Goal: Task Accomplishment & Management: Use online tool/utility

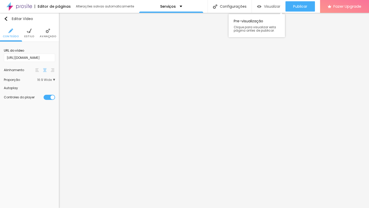
click at [273, 8] on span "Visualizar" at bounding box center [272, 6] width 16 height 4
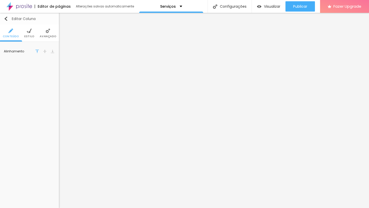
click at [4, 20] on img "button" at bounding box center [6, 19] width 4 height 4
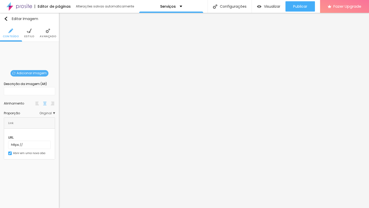
click at [21, 73] on span "Adicionar imagem" at bounding box center [30, 73] width 38 height 6
click at [30, 35] on span "Estilo" at bounding box center [29, 36] width 10 height 3
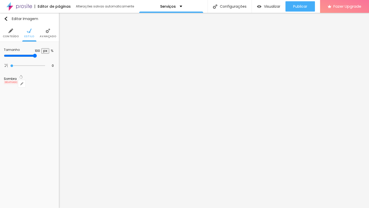
type input "95"
type input "90"
type input "85"
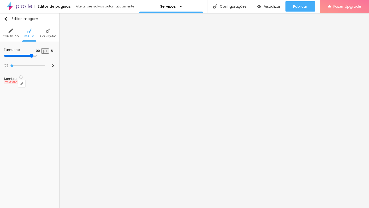
type input "85"
type input "80"
type input "75"
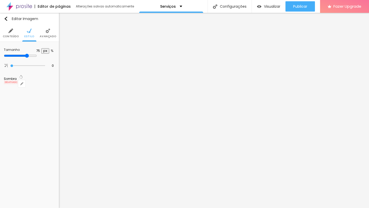
type input "70"
type input "65"
type input "60"
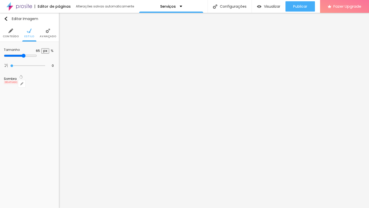
type input "60"
type input "55"
type input "50"
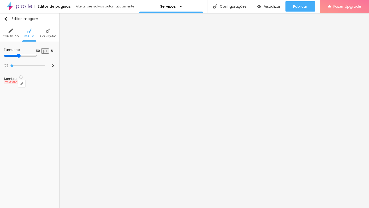
type input "45"
type input "50"
drag, startPoint x: 54, startPoint y: 56, endPoint x: 28, endPoint y: 58, distance: 25.7
type input "50"
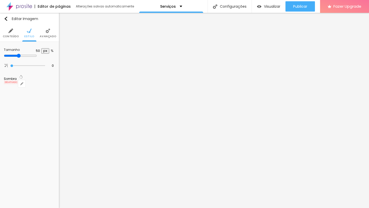
click at [28, 58] on input "range" at bounding box center [20, 56] width 33 height 4
click at [30, 35] on span "Estilo" at bounding box center [29, 36] width 10 height 3
click at [9, 32] on img at bounding box center [10, 30] width 5 height 5
click at [44, 33] on li "Avançado" at bounding box center [48, 33] width 16 height 17
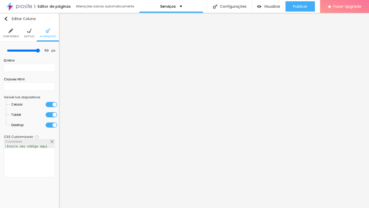
click at [34, 32] on ul "Conteúdo Estilo Avançado" at bounding box center [29, 33] width 59 height 17
click at [30, 32] on img at bounding box center [29, 30] width 5 height 5
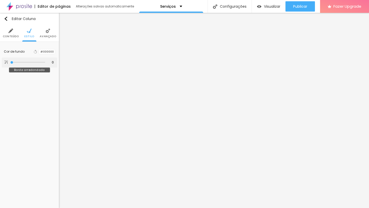
type input "2"
type input "5"
type input "13"
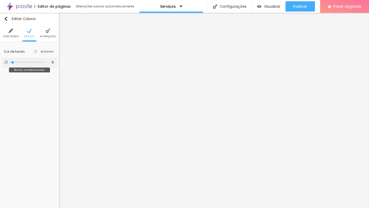
type input "13"
type input "25"
type input "33"
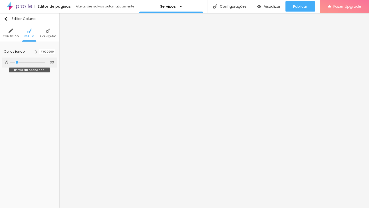
type input "39"
type input "46"
type input "49"
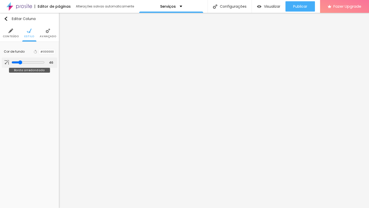
type input "49"
type input "54"
type input "59"
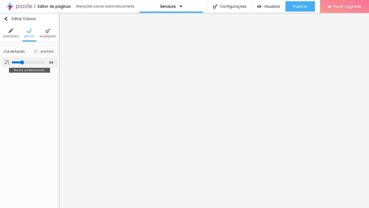
type input "61"
type input "64"
type input "66"
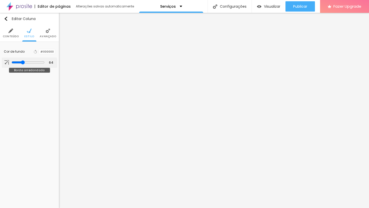
type input "66"
type input "69"
type input "71"
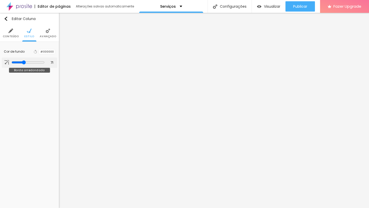
type input "72"
type input "74"
type input "77"
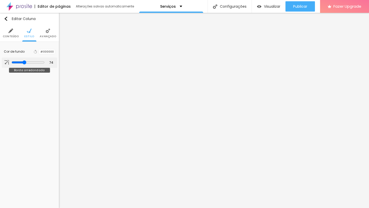
type input "77"
type input "81"
type input "84"
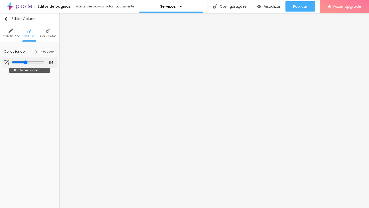
type input "87"
type input "91"
type input "99"
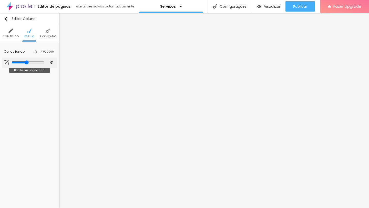
type input "99"
type input "102"
type input "109"
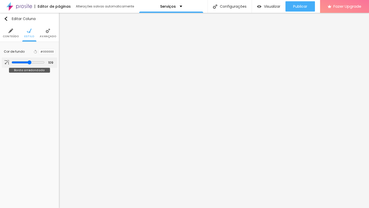
type input "114"
type input "117"
type input "118"
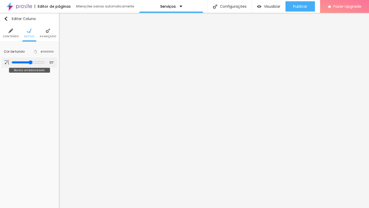
type input "118"
type input "120"
type input "122"
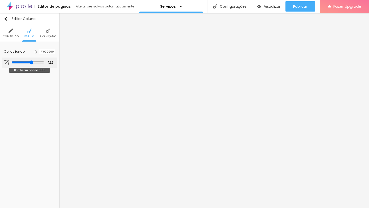
type input "125"
type input "127"
type input "128"
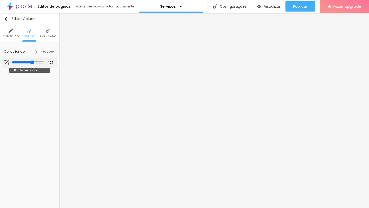
type input "128"
type input "130"
type input "132"
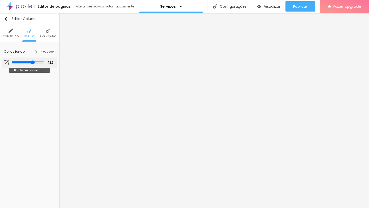
type input "133"
type input "135"
type input "137"
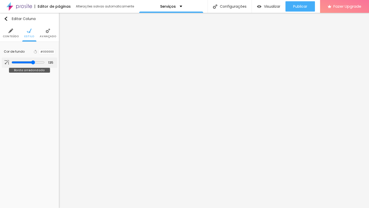
type input "137"
type input "138"
type input "140"
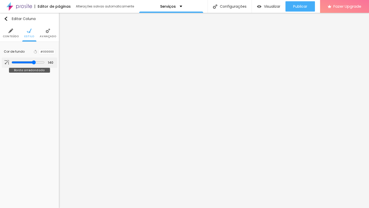
type input "142"
type input "143"
type input "145"
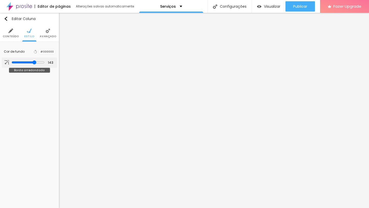
type input "145"
type input "146"
type input "148"
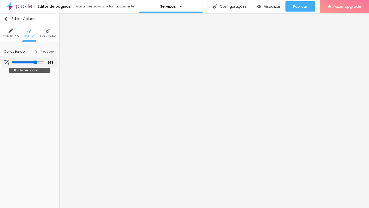
type input "150"
type input "153"
type input "156"
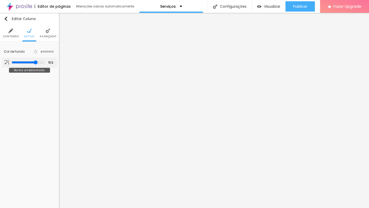
type input "156"
type input "158"
type input "161"
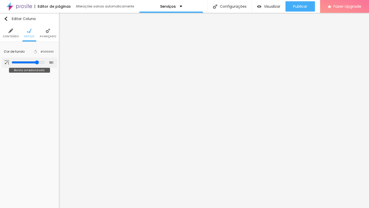
type input "163"
type input "165"
type input "166"
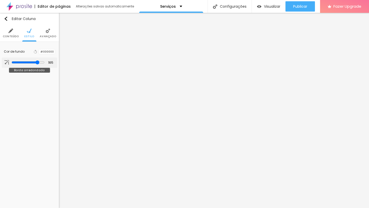
type input "166"
type input "168"
type input "170"
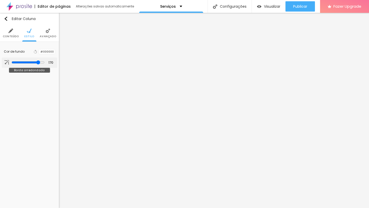
type input "171"
type input "173"
type input "174"
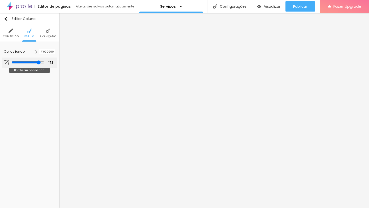
type input "174"
type input "176"
type input "178"
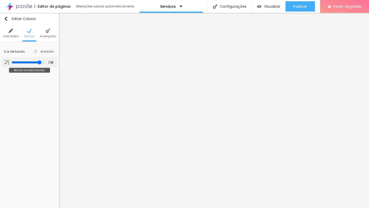
type input "179"
type input "181"
type input "183"
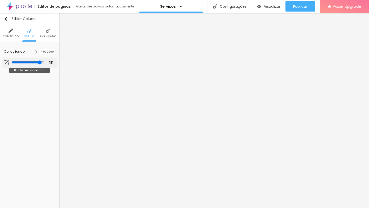
type input "183"
type input "181"
type input "176"
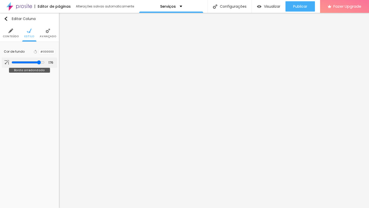
type input "173"
type input "170"
type input "165"
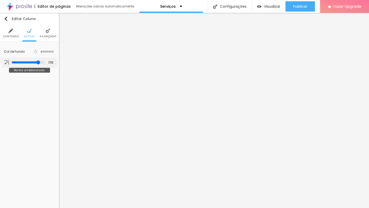
type input "165"
type input "160"
type input "156"
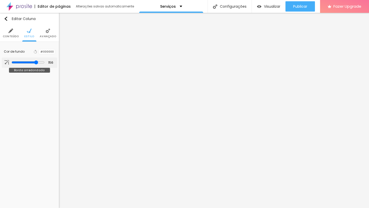
type input "145"
type input "142"
type input "123"
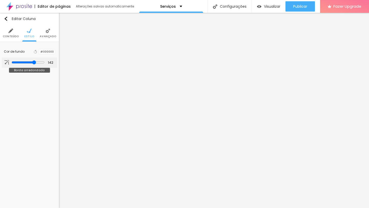
type input "123"
type input "118"
type input "110"
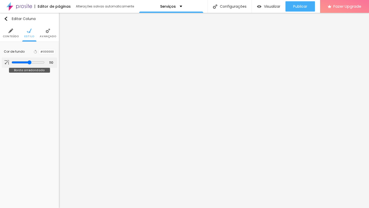
type input "104"
type input "94"
type input "79"
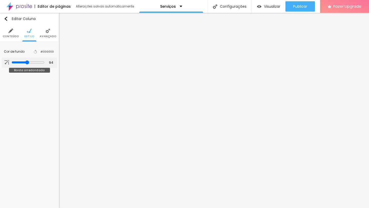
type input "79"
type input "71"
type input "64"
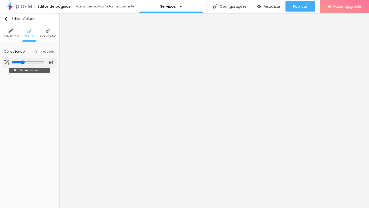
type input "54"
type input "49"
type input "44"
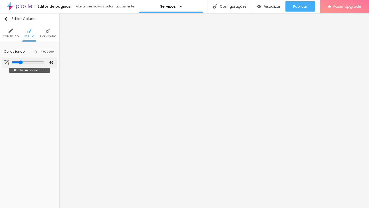
type input "44"
type input "39"
type input "0"
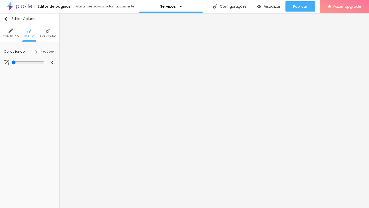
drag, startPoint x: 11, startPoint y: 63, endPoint x: 0, endPoint y: 63, distance: 11.0
click at [0, 63] on div "Cor de fundo Voltar ao padrão #000000 0 Borda arredondada" at bounding box center [29, 57] width 59 height 30
click at [43, 37] on span "Avançado" at bounding box center [48, 36] width 16 height 3
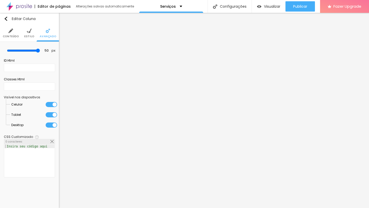
click at [9, 32] on img at bounding box center [10, 30] width 5 height 5
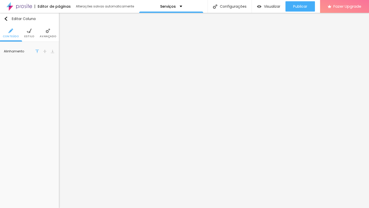
click at [37, 62] on div "Editar Coluna Conteúdo Estilo Avançado Alinhamento" at bounding box center [29, 110] width 59 height 195
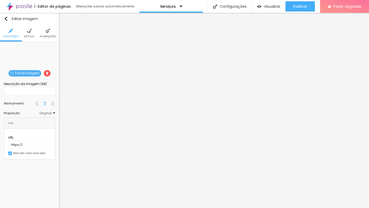
click at [24, 72] on span "Trocar imagem" at bounding box center [24, 73] width 33 height 6
click at [47, 115] on span "Original" at bounding box center [47, 112] width 16 height 3
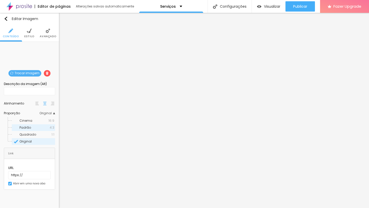
click at [47, 127] on span "Padrão" at bounding box center [34, 127] width 30 height 3
click at [42, 121] on span "Cinema" at bounding box center [33, 120] width 29 height 3
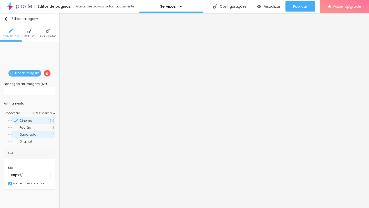
click at [34, 136] on span "Quadrado" at bounding box center [27, 134] width 17 height 4
click at [32, 144] on div "Original" at bounding box center [33, 141] width 43 height 7
click at [49, 114] on span "Original" at bounding box center [47, 112] width 16 height 3
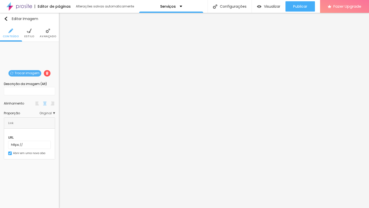
click at [29, 32] on img at bounding box center [29, 30] width 5 height 5
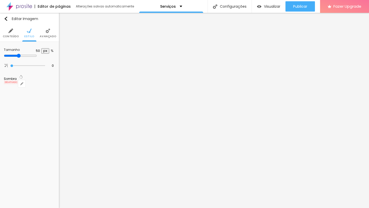
click at [48, 31] on img at bounding box center [48, 30] width 5 height 5
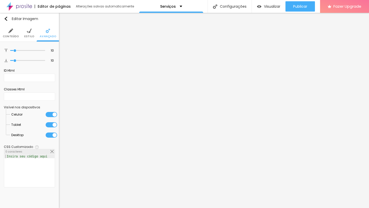
click at [14, 37] on span "Conteúdo" at bounding box center [11, 36] width 16 height 3
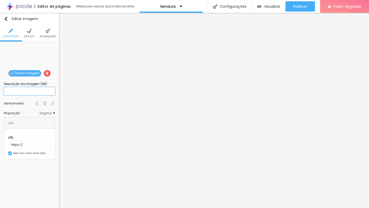
click at [40, 89] on input "text" at bounding box center [29, 91] width 51 height 8
click at [44, 84] on div "Descrição da imagem (Alt)" at bounding box center [29, 83] width 51 height 5
click at [41, 90] on input "text" at bounding box center [29, 91] width 51 height 8
type input "ss"
click at [24, 163] on div "Editar Imagem Conteúdo Estilo Avançado Trocar imagem Descrição da imagem (Alt) …" at bounding box center [29, 110] width 59 height 195
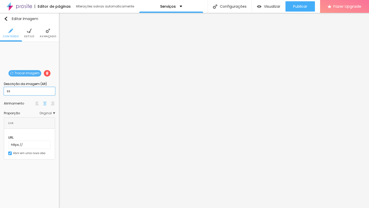
click at [27, 91] on input "ss" at bounding box center [29, 91] width 51 height 8
click at [38, 172] on div "Editar Imagem Conteúdo Estilo Avançado Trocar imagem Descrição da imagem (Alt) …" at bounding box center [29, 110] width 59 height 195
click at [40, 185] on div "Editar Imagem Conteúdo Estilo Avançado Trocar imagem Descrição da imagem (Alt) …" at bounding box center [29, 110] width 59 height 195
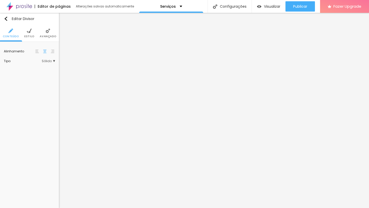
click at [27, 175] on div "Editar Divisor Conteúdo Estilo Avançado Alinhamento Tipo Sólido Sólido Pontilha…" at bounding box center [29, 110] width 59 height 195
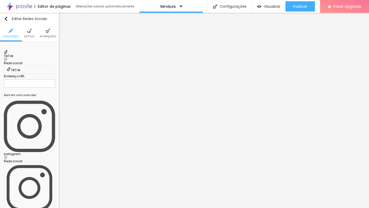
click at [7, 57] on img at bounding box center [6, 59] width 4 height 4
type input "https://"
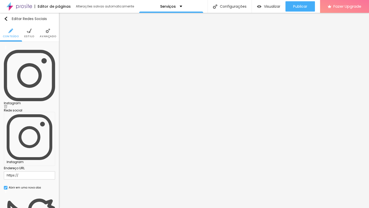
click at [36, 189] on button "+ Adicionar Icone" at bounding box center [20, 191] width 32 height 5
click at [7, 60] on div "Instagram Rede social Instagram Endereço URL https:// Abrir em uma nova aba Fac…" at bounding box center [29, 189] width 51 height 287
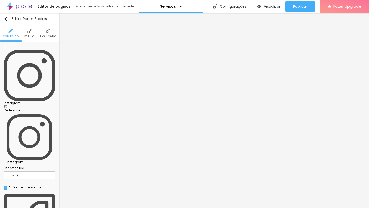
paste input "[DOMAIN_NAME][URL]"
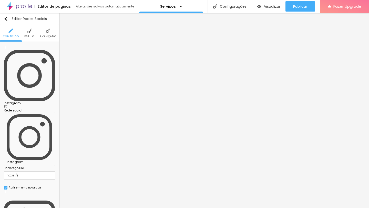
type input "[URL][DOMAIN_NAME]"
click at [28, 101] on div "Instagram" at bounding box center [29, 102] width 51 height 3
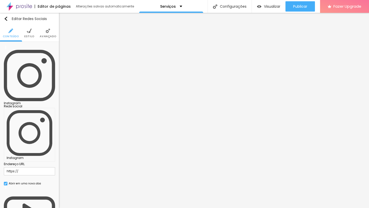
paste input "[DOMAIN_NAME][URL][DOMAIN_NAME]"
type input "[URL][DOMAIN_NAME][DOMAIN_NAME]"
click at [23, 154] on div "Editar Redes Sociais Conteúdo Estilo Avançado Instagram Rede social Instagram E…" at bounding box center [29, 110] width 59 height 195
click at [43, 142] on div "Editar Redes Sociais Conteúdo Estilo Avançado Instagram Rede social Instagram E…" at bounding box center [29, 110] width 59 height 195
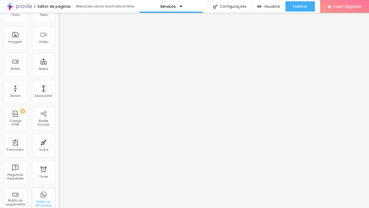
scroll to position [0, 0]
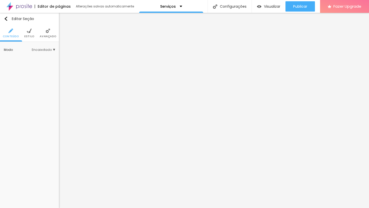
click at [42, 109] on div "Editar Seção Conteúdo Estilo Avançado Modo Encaixotado Encaixotado Completo" at bounding box center [29, 110] width 59 height 195
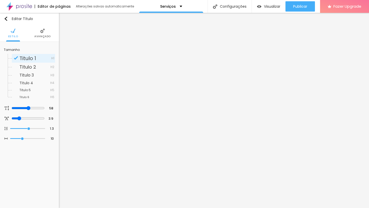
click at [42, 36] on span "Avançado" at bounding box center [42, 36] width 16 height 3
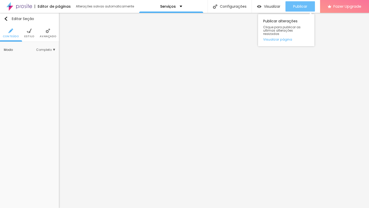
click at [300, 6] on span "Publicar" at bounding box center [300, 6] width 14 height 4
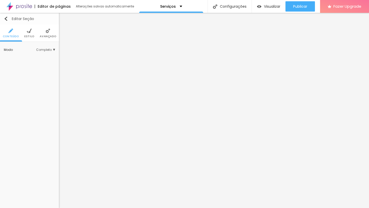
click at [4, 18] on button "Editar Seção" at bounding box center [29, 19] width 59 height 12
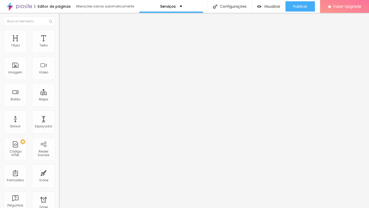
click at [18, 5] on img at bounding box center [19, 6] width 26 height 13
click at [170, 6] on p "Teste inicio" at bounding box center [168, 7] width 21 height 4
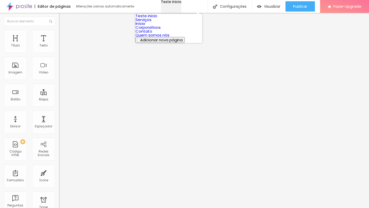
click at [170, 4] on p "Teste inicio" at bounding box center [171, 2] width 20 height 4
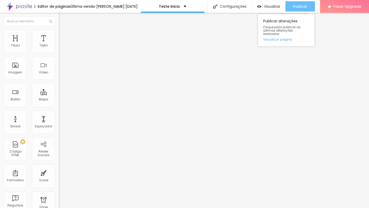
click at [301, 7] on span "Publicar" at bounding box center [300, 6] width 14 height 4
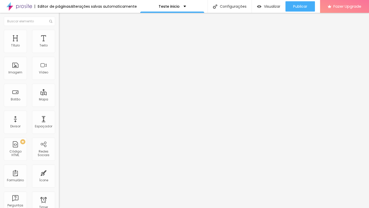
click at [59, 48] on input "Click me" at bounding box center [89, 45] width 61 height 5
type input "Conheça todos os serviços oferecidos pela Fuzz"
click at [59, 81] on span "Normal" at bounding box center [65, 78] width 12 height 4
click at [59, 84] on span "Pequeno" at bounding box center [66, 81] width 14 height 4
click at [59, 79] on span "Pequeno" at bounding box center [66, 78] width 14 height 4
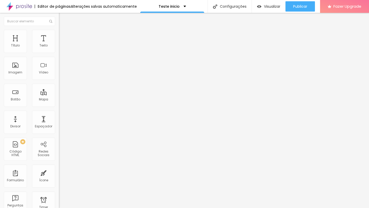
click at [59, 81] on span "Pequeno" at bounding box center [66, 78] width 14 height 4
click at [59, 89] on span "Normal" at bounding box center [65, 86] width 12 height 4
click at [59, 106] on input "https://" at bounding box center [89, 102] width 61 height 5
paste input "www.fuzzfilmes.com/servicos"
type input "https://www.fuzzfilmes.com/servicos"
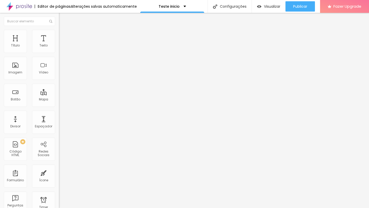
click at [59, 159] on div "Editar Botão Conteúdo Estilo Avançado Texto Conheça todos os serviços oferecido…" at bounding box center [88, 110] width 59 height 195
click at [64, 35] on span "Estilo" at bounding box center [68, 33] width 8 height 4
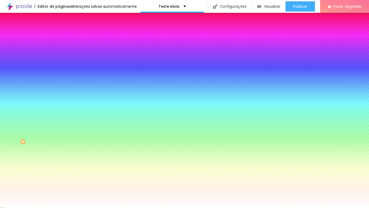
click at [59, 49] on div at bounding box center [88, 49] width 59 height 0
type input "#721515"
drag, startPoint x: 38, startPoint y: 73, endPoint x: 35, endPoint y: 79, distance: 6.9
click at [35, 79] on div at bounding box center [184, 104] width 369 height 208
click at [59, 52] on input "#721515" at bounding box center [89, 51] width 61 height 5
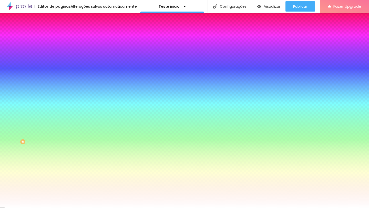
click at [61, 78] on icon "button" at bounding box center [62, 79] width 3 height 3
type input "1"
type input "2"
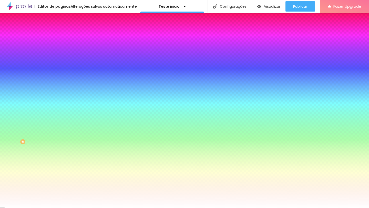
type input "3"
type input "4"
type input "5"
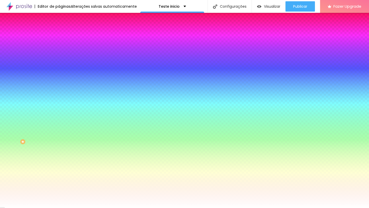
type input "5"
type input "6"
type input "7"
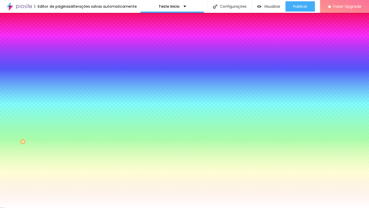
type input "8"
type input "9"
type input "10"
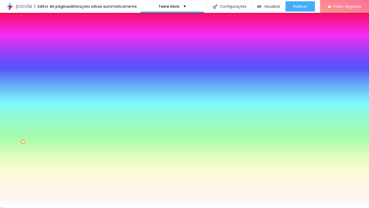
type input "10"
type input "11"
type input "12"
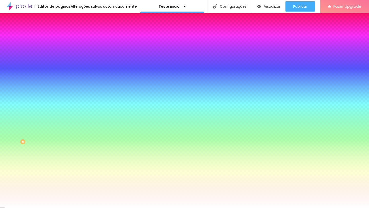
type input "13"
type input "14"
type input "15"
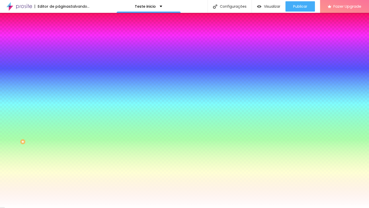
type input "15"
type input "14"
type input "13"
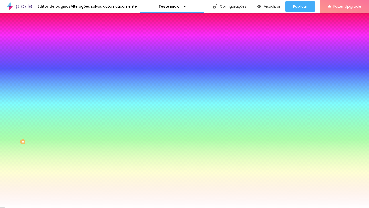
type input "12"
type input "11"
type input "10"
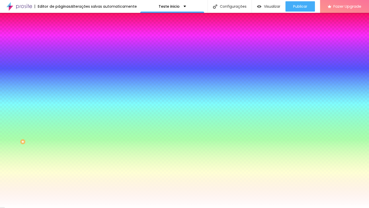
type input "10"
type input "11"
drag, startPoint x: 56, startPoint y: 96, endPoint x: 77, endPoint y: 98, distance: 20.4
type input "11"
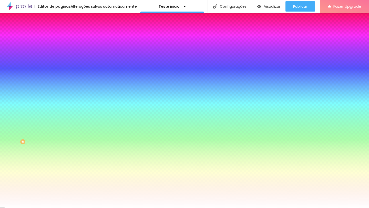
paste input "721515"
type input "#721515"
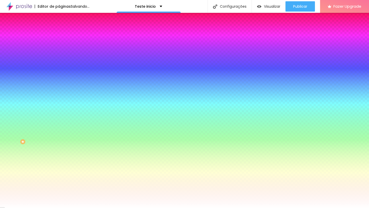
click at [38, 207] on div at bounding box center [184, 208] width 369 height 0
click at [59, 155] on div "Editar Botão Conteúdo Estilo Avançado Cor de fundo Voltar ao padrão #721515 Tip…" at bounding box center [88, 110] width 59 height 195
click at [61, 95] on icon "button" at bounding box center [62, 96] width 3 height 3
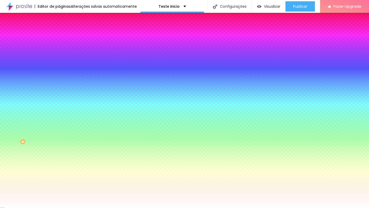
type input "#F5F5F5"
drag, startPoint x: 61, startPoint y: 135, endPoint x: 50, endPoint y: 128, distance: 12.7
click at [92, 207] on div at bounding box center [184, 211] width 369 height 0
type input "3"
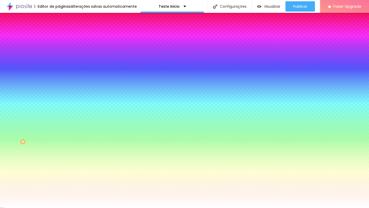
type input "3"
type input "8"
type input "12"
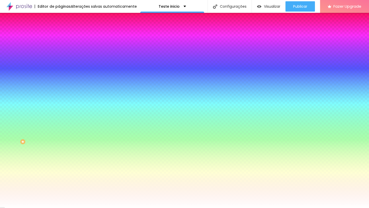
type input "17"
type input "21"
type input "26"
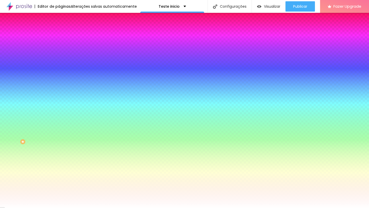
type input "26"
type input "32"
type input "34"
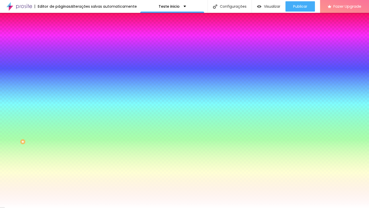
type input "39"
type input "43"
type input "48"
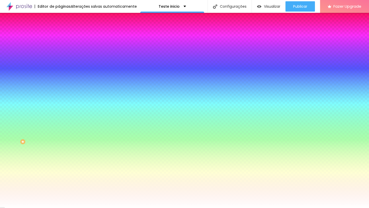
type input "48"
type input "52"
type input "57"
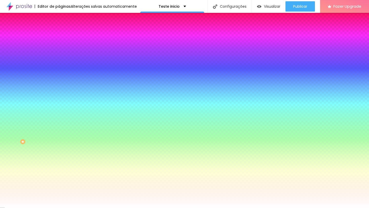
type input "59"
type input "63"
type input "66"
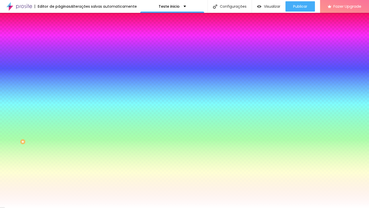
type input "66"
type input "63"
type input "61"
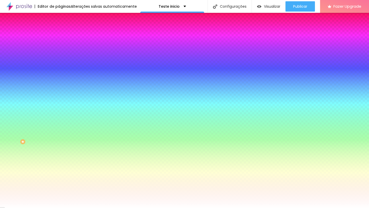
type input "57"
type input "52"
type input "50"
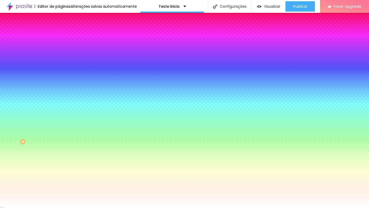
type input "50"
type input "46"
type input "43"
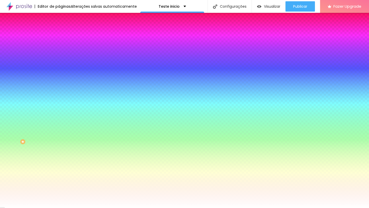
type input "41"
drag, startPoint x: 85, startPoint y: 152, endPoint x: 89, endPoint y: 152, distance: 4.4
type input "41"
type input "-3"
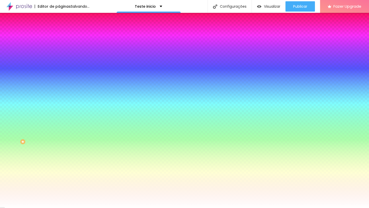
type input "3"
type input "-4"
type input "4"
type input "-5"
type input "5"
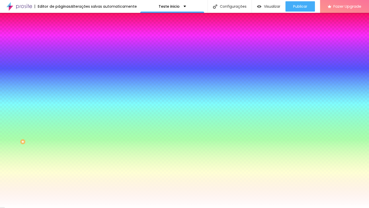
type input "-7"
type input "6"
type input "-8"
type input "7"
type input "-9"
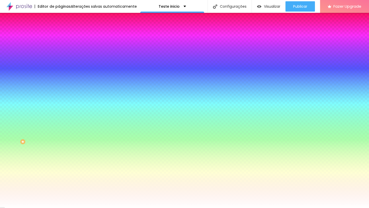
type input "8"
type input "-10"
type input "9"
type input "-12"
type input "11"
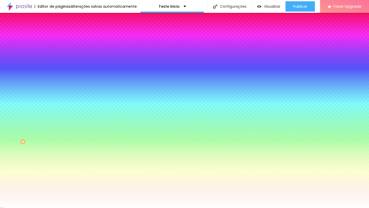
type input "-13"
type input "13"
type input "-15"
type input "14"
type input "-16"
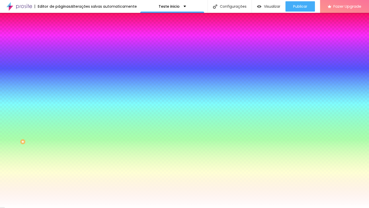
click at [94, 207] on div at bounding box center [184, 211] width 369 height 0
type input "-5"
type input "9"
type input "-6"
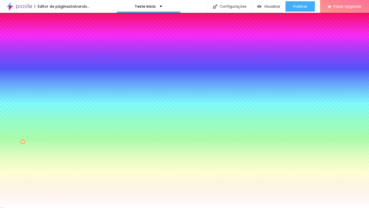
type input "13"
type input "-5"
type input "14"
type input "-4"
type input "15"
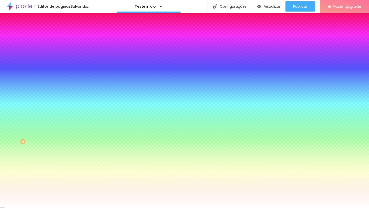
type input "-2"
type input "16"
type input "13"
click at [93, 207] on div at bounding box center [184, 211] width 369 height 0
click at [44, 207] on div at bounding box center [184, 208] width 369 height 0
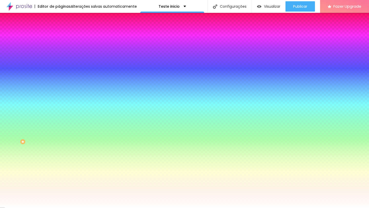
click at [59, 169] on div "Editar Botão Conteúdo Estilo Avançado Cor de fundo Voltar ao padrão #721515 Tip…" at bounding box center [88, 110] width 59 height 195
click at [59, 174] on div at bounding box center [88, 174] width 59 height 0
drag, startPoint x: 33, startPoint y: 126, endPoint x: 6, endPoint y: 138, distance: 29.6
click at [59, 165] on div "Cor de fundo Voltar ao padrão #707070 Cor do texto Voltar ao padrão #FFFFFF Bor…" at bounding box center [88, 186] width 59 height 42
click at [59, 174] on div at bounding box center [88, 174] width 59 height 0
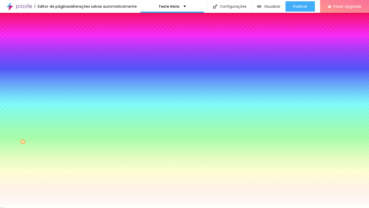
drag, startPoint x: 33, startPoint y: 131, endPoint x: 40, endPoint y: 122, distance: 12.0
click at [40, 122] on div at bounding box center [184, 104] width 369 height 208
drag, startPoint x: 45, startPoint y: 135, endPoint x: 47, endPoint y: 117, distance: 18.5
click at [47, 117] on div at bounding box center [184, 104] width 369 height 208
type input "#B8404D"
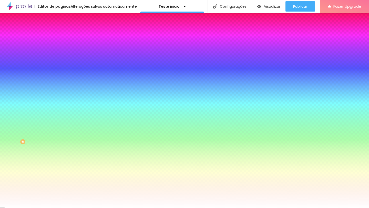
drag, startPoint x: 34, startPoint y: 128, endPoint x: 30, endPoint y: 126, distance: 4.8
click at [30, 126] on div at bounding box center [184, 104] width 369 height 208
click at [59, 165] on div "Editar Botão Conteúdo Estilo Avançado Cor de fundo Voltar ao padrão #721515 Tip…" at bounding box center [88, 110] width 59 height 195
click at [59, 158] on div "Editar Botão Conteúdo Estilo Avançado Cor de fundo Voltar ao padrão #721515 Tip…" at bounding box center [88, 110] width 59 height 195
click at [59, 171] on div "Editar Botão Conteúdo Estilo Avançado Cor de fundo Voltar ao padrão #721515 Tip…" at bounding box center [88, 110] width 59 height 195
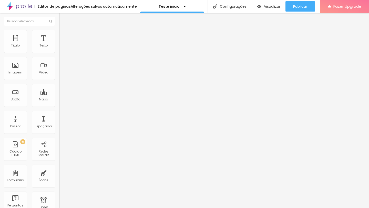
click at [59, 167] on div "Editar Botão Conteúdo Estilo Avançado Texto VER MAIS TRABALHOS Alinhamento Tama…" at bounding box center [88, 110] width 59 height 195
click at [59, 134] on div "Editar Coluna Conteúdo Estilo Avançado Alinhamento" at bounding box center [88, 110] width 59 height 195
click at [59, 30] on img at bounding box center [61, 32] width 5 height 5
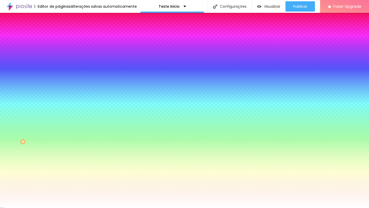
click at [59, 35] on li "Avançado" at bounding box center [88, 37] width 59 height 5
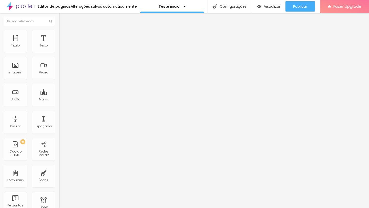
type input "15"
type input "10"
type input "5"
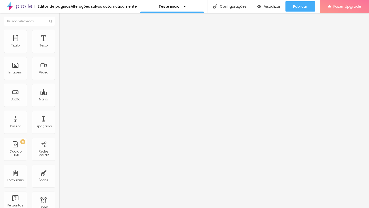
type input "5"
type input "0"
drag, startPoint x: 21, startPoint y: 51, endPoint x: 3, endPoint y: 51, distance: 18.5
type input "0"
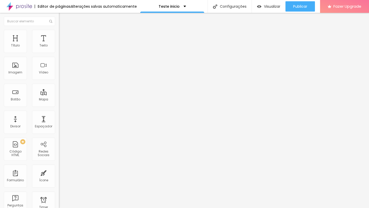
click at [59, 51] on div "0 px Espaçamento Interno" at bounding box center [88, 76] width 59 height 73
click at [64, 30] on span "Conteúdo" at bounding box center [72, 28] width 16 height 4
click at [64, 35] on span "Estilo" at bounding box center [68, 33] width 8 height 4
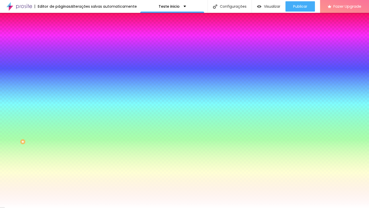
click at [64, 30] on span "Conteúdo" at bounding box center [72, 28] width 16 height 4
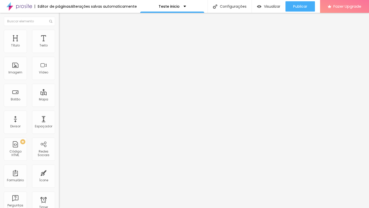
click at [63, 19] on div "Editar Coluna" at bounding box center [79, 19] width 32 height 4
drag, startPoint x: 29, startPoint y: 58, endPoint x: 4, endPoint y: 56, distance: 25.7
click at [59, 56] on div "Texto Click me Alinhamento Tamanho Normal Pequeno Normal Grande Link URL https:…" at bounding box center [88, 77] width 59 height 75
type input "Veja nosso portfólio completo"
click at [64, 35] on span "Estilo" at bounding box center [68, 33] width 8 height 4
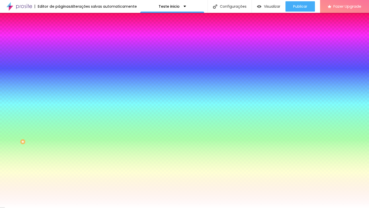
click at [59, 49] on div at bounding box center [88, 49] width 59 height 0
click at [59, 51] on input "#FFFFFF" at bounding box center [89, 51] width 61 height 5
paste input "721515"
type input "#721515"
click at [59, 174] on div at bounding box center [88, 174] width 59 height 0
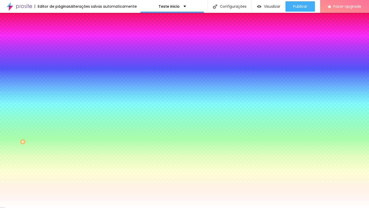
type input "#B85B5B"
drag, startPoint x: 33, startPoint y: 129, endPoint x: 25, endPoint y: 127, distance: 8.1
click at [25, 127] on div at bounding box center [184, 104] width 369 height 208
click at [59, 173] on div "Editar Botão Conteúdo Estilo Avançado Cor de fundo Voltar ao padrão #721515 Tip…" at bounding box center [88, 110] width 59 height 195
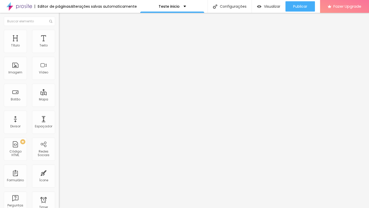
click at [59, 38] on li "Estilo" at bounding box center [88, 36] width 59 height 5
click at [61, 85] on img at bounding box center [62, 86] width 3 height 3
radio input "false"
radio input "true"
type input "17"
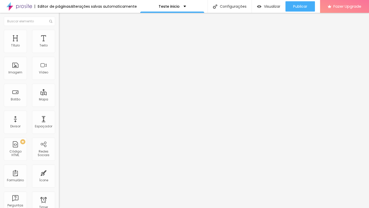
type input "17"
type input "18"
drag, startPoint x: 30, startPoint y: 81, endPoint x: 58, endPoint y: 83, distance: 28.8
type input "18"
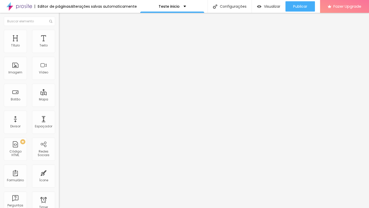
click at [59, 83] on div "Visual 18 Tamanho do texto Cor Verde claro Verde claro Verde escuro Borda Arred…" at bounding box center [88, 120] width 59 height 153
click at [59, 168] on span "Verde claro" at bounding box center [68, 170] width 18 height 4
click at [59, 176] on span "Verde escuro" at bounding box center [69, 178] width 20 height 4
click at [59, 171] on span "Verde claro" at bounding box center [68, 173] width 18 height 4
click at [59, 182] on span "Arredondada" at bounding box center [70, 184] width 22 height 4
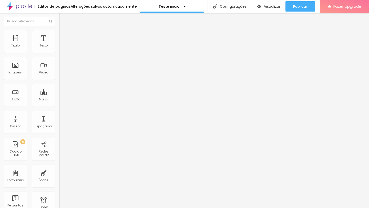
click at [59, 188] on span "Curvada" at bounding box center [66, 190] width 14 height 4
click at [59, 159] on div "Editar Botão do WhatsApp Conteúdo Estilo Avançado Visual 18 Tamanho do texto Co…" at bounding box center [88, 110] width 59 height 195
click at [61, 85] on img at bounding box center [62, 86] width 3 height 3
radio input "false"
radio input "true"
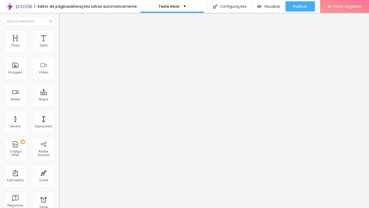
click at [61, 85] on img at bounding box center [62, 86] width 3 height 3
radio input "true"
radio input "false"
click at [59, 172] on div "Editar Botão do WhatsApp Conteúdo Estilo Avançado Visual 18 Tamanho do texto Co…" at bounding box center [88, 110] width 59 height 195
click at [59, 141] on div "Editar Texto Estilo Avançado Tipografia Voltar ao padrão Sombra DESATIVADO Volt…" at bounding box center [88, 110] width 59 height 195
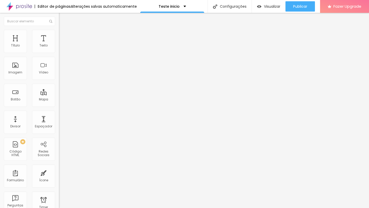
click at [59, 31] on img at bounding box center [61, 32] width 5 height 5
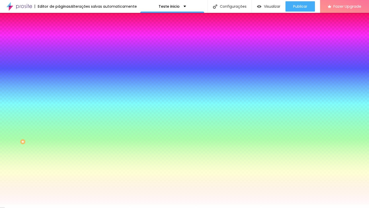
click at [59, 49] on div at bounding box center [88, 49] width 59 height 0
drag, startPoint x: 20, startPoint y: 68, endPoint x: 7, endPoint y: 88, distance: 23.4
click at [59, 54] on div at bounding box center [88, 54] width 59 height 0
click at [59, 53] on input "#3A3A3A" at bounding box center [89, 51] width 61 height 5
click at [59, 49] on div at bounding box center [88, 49] width 59 height 0
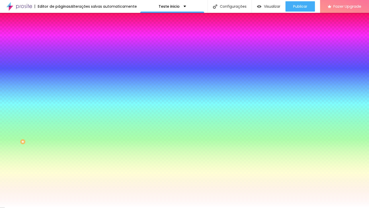
click at [59, 49] on div at bounding box center [88, 49] width 59 height 0
drag, startPoint x: 51, startPoint y: 69, endPoint x: 54, endPoint y: 64, distance: 6.0
click at [54, 64] on div at bounding box center [184, 104] width 369 height 208
drag, startPoint x: 9, startPoint y: 84, endPoint x: 34, endPoint y: 77, distance: 25.5
click at [34, 77] on div at bounding box center [184, 104] width 369 height 208
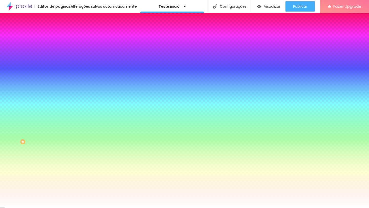
type input "#7E1616"
drag, startPoint x: 35, startPoint y: 74, endPoint x: 36, endPoint y: 77, distance: 4.1
click at [36, 77] on div at bounding box center [184, 104] width 369 height 208
click at [59, 153] on div "Editar Botão Conteúdo Estilo Avançado Cor de fundo Voltar ao padrão #7E1616 Tip…" at bounding box center [88, 110] width 59 height 195
click at [61, 78] on icon "button" at bounding box center [62, 79] width 3 height 3
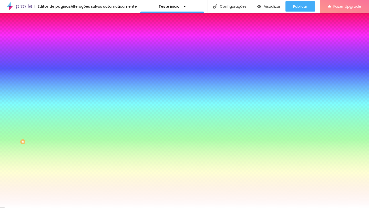
drag, startPoint x: 82, startPoint y: 140, endPoint x: 81, endPoint y: 145, distance: 5.2
click at [81, 145] on div at bounding box center [184, 104] width 369 height 208
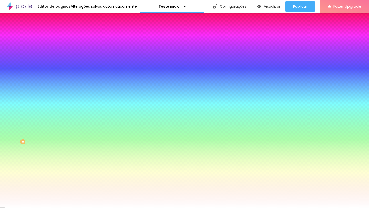
type input "#8D5555"
drag, startPoint x: 112, startPoint y: 137, endPoint x: 112, endPoint y: 121, distance: 15.9
click at [37, 207] on div at bounding box center [184, 208] width 369 height 0
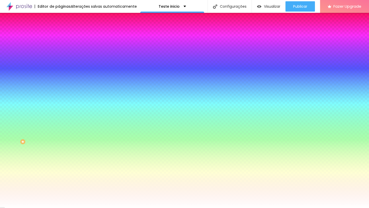
click at [59, 154] on div "Editar Botão Conteúdo Estilo Avançado Cor de fundo Voltar ao padrão #7E1616 Tip…" at bounding box center [88, 110] width 59 height 195
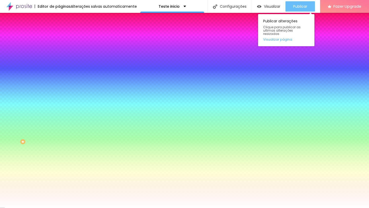
click at [296, 7] on span "Publicar" at bounding box center [300, 6] width 14 height 4
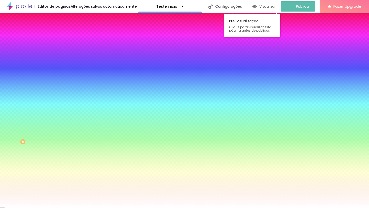
click at [270, 7] on span "Visualizar" at bounding box center [267, 6] width 16 height 4
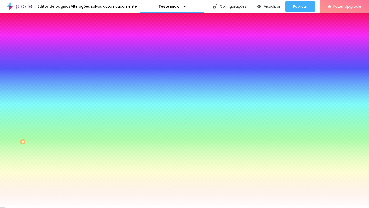
click at [64, 30] on span "Conteúdo" at bounding box center [72, 28] width 16 height 4
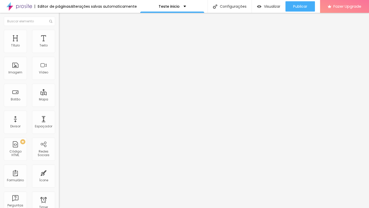
click at [59, 106] on input "https://" at bounding box center [89, 102] width 61 height 5
paste input "www.fuzzfilmes.com/portfolio"
type input "https://www.fuzzfilmes.com/portfolio"
click at [59, 141] on div "Editar Botão Conteúdo Estilo Avançado Texto Veja nosso portfólio completo Alinh…" at bounding box center [88, 110] width 59 height 195
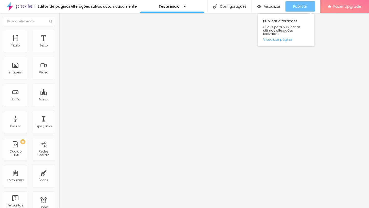
click at [296, 6] on span "Publicar" at bounding box center [300, 6] width 14 height 4
